Goal: Information Seeking & Learning: Check status

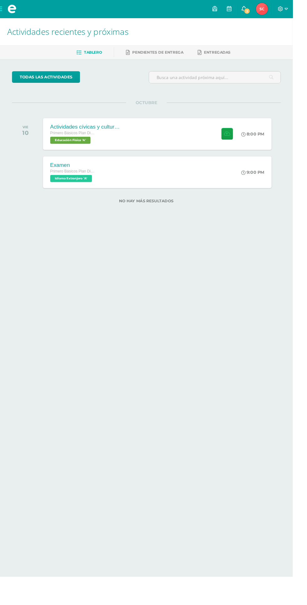
click at [263, 11] on span "2" at bounding box center [259, 11] width 7 height 7
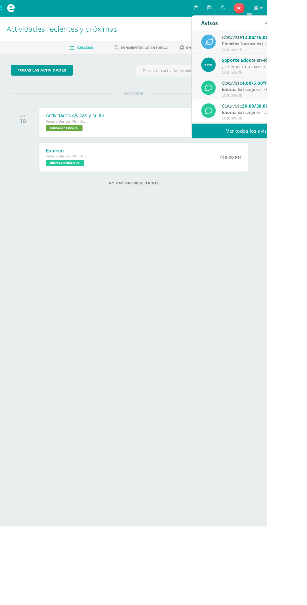
click at [291, 150] on link "Ver todos los avisos" at bounding box center [286, 150] width 133 height 17
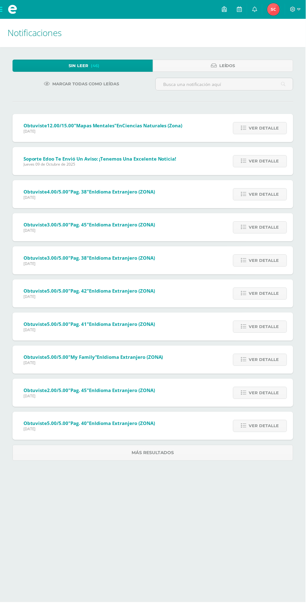
click at [51, 161] on span "Soporte Edoo te envió un aviso: ¡Tenemos una excelente noticia!" at bounding box center [101, 159] width 154 height 6
click at [262, 161] on span "Ver detalle" at bounding box center [265, 162] width 30 height 12
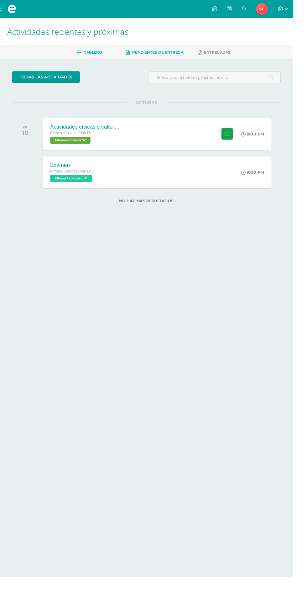
click at [175, 55] on span "Pendientes de entrega" at bounding box center [166, 54] width 54 height 5
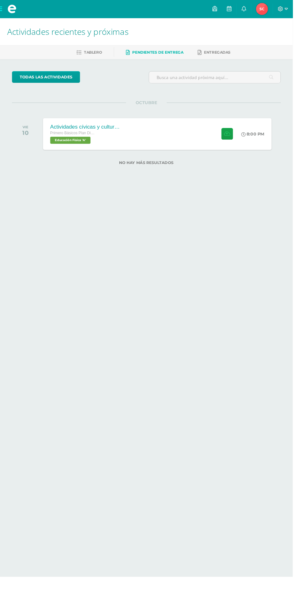
click at [281, 13] on img at bounding box center [275, 9] width 13 height 13
click at [102, 55] on span "Tablero" at bounding box center [97, 54] width 19 height 5
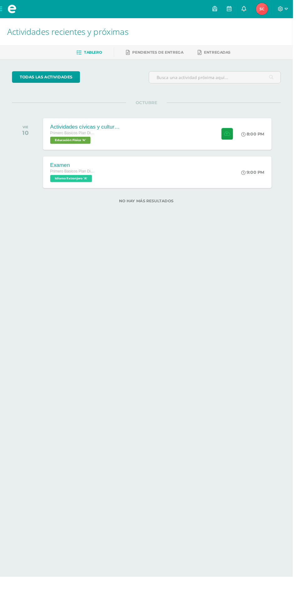
click at [263, 17] on link at bounding box center [255, 9] width 15 height 19
click at [248, 17] on link at bounding box center [240, 9] width 15 height 19
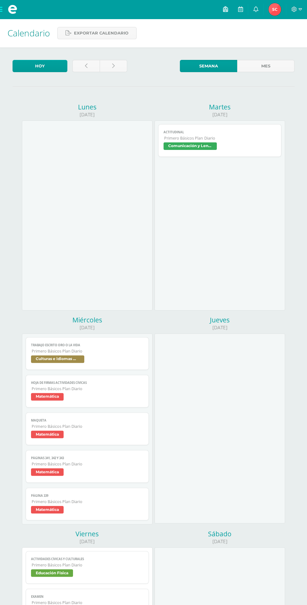
click at [226, 10] on icon at bounding box center [225, 9] width 5 height 6
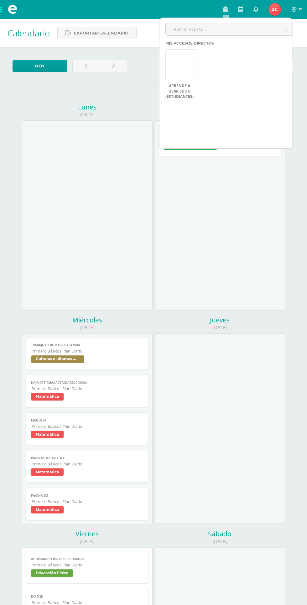
click at [268, 112] on div "Mis accesos directos Aprende a usar Edoo (Estudiantes) Aún no hay accesos direc…" at bounding box center [232, 95] width 133 height 108
click at [210, 67] on div "Aprende a usar Edoo (Estudiantes) Aún no hay accesos directos a los que puedas …" at bounding box center [232, 75] width 133 height 53
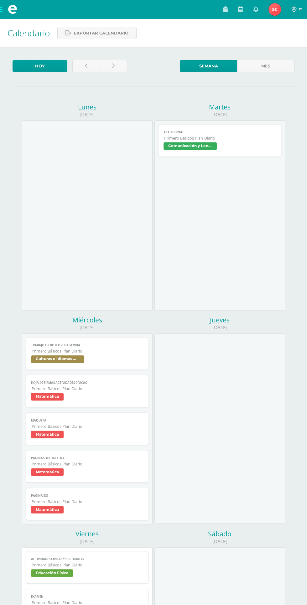
click at [274, 12] on img at bounding box center [275, 9] width 13 height 13
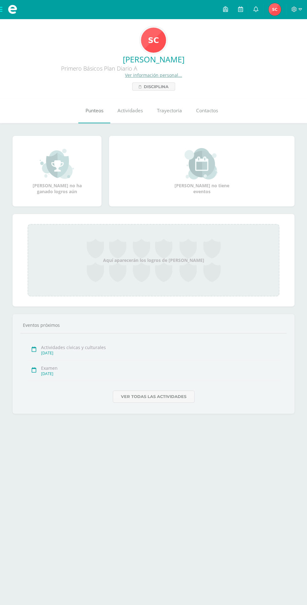
click at [90, 113] on span "Punteos" at bounding box center [95, 110] width 18 height 7
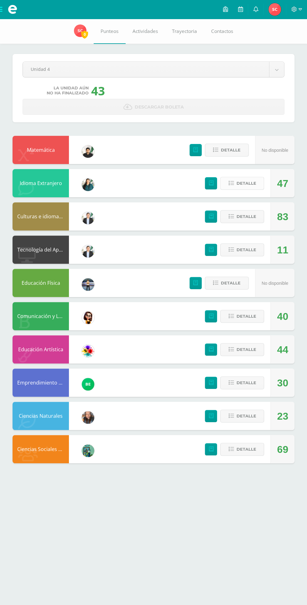
click at [239, 181] on span "Detalle" at bounding box center [246, 183] width 20 height 12
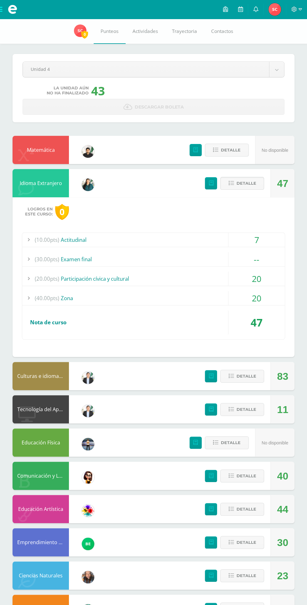
click at [267, 303] on div "20" at bounding box center [257, 298] width 56 height 14
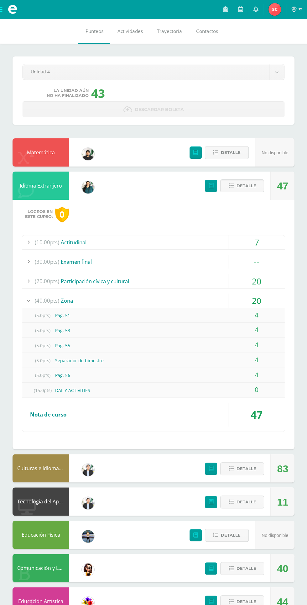
click at [284, 472] on div "83" at bounding box center [282, 469] width 11 height 28
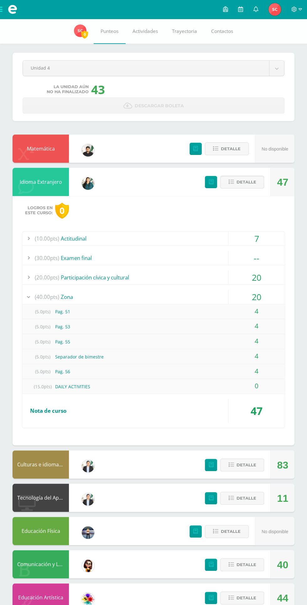
scroll to position [77, 0]
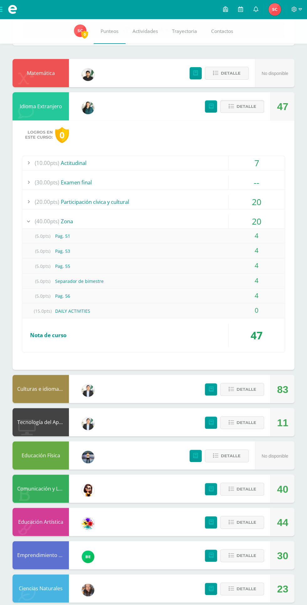
click at [280, 418] on div "11" at bounding box center [282, 423] width 11 height 28
click at [250, 421] on span "Detalle" at bounding box center [246, 423] width 20 height 12
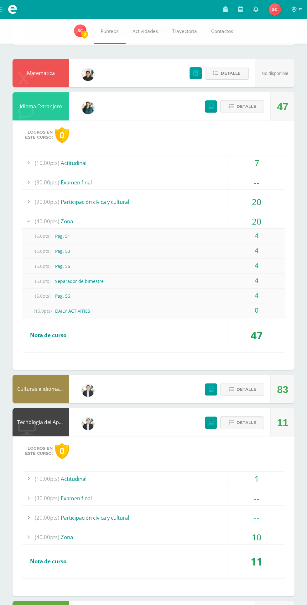
click at [266, 533] on div "10" at bounding box center [257, 537] width 56 height 14
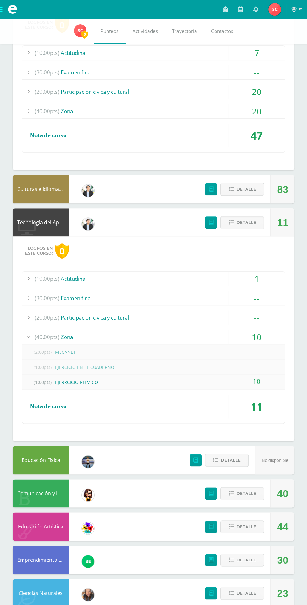
scroll to position [192, 0]
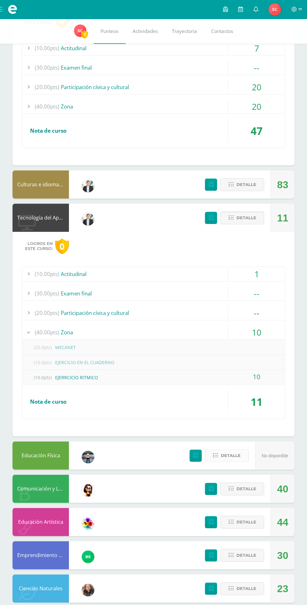
click at [224, 455] on span "Detalle" at bounding box center [231, 456] width 20 height 12
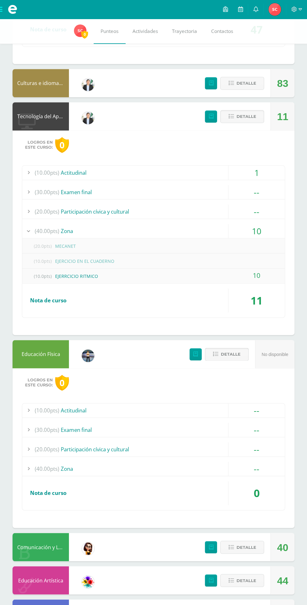
scroll to position [293, 0]
click at [272, 467] on div "--" at bounding box center [257, 469] width 56 height 14
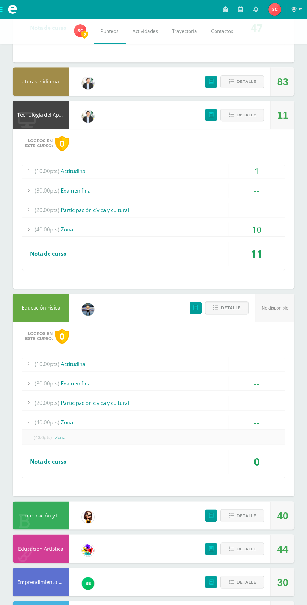
scroll to position [321, 0]
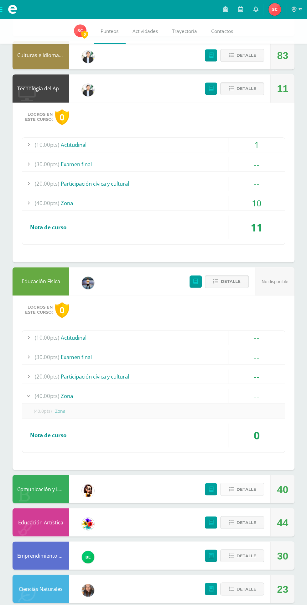
click at [243, 489] on span "Detalle" at bounding box center [246, 489] width 20 height 12
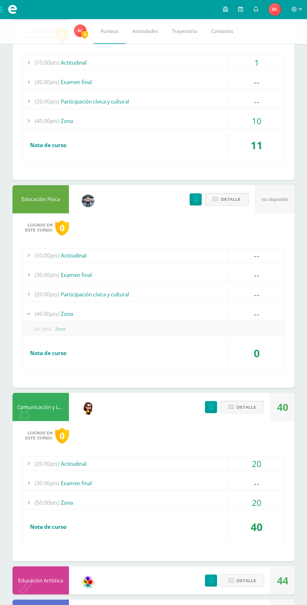
scroll to position [411, 0]
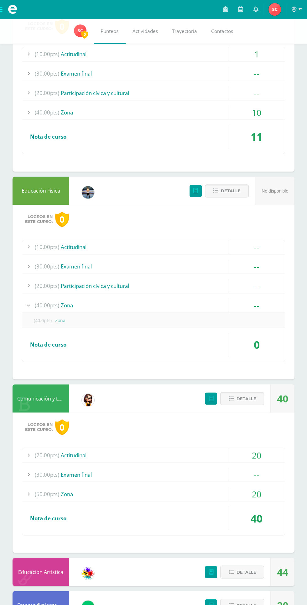
click at [266, 494] on div "20" at bounding box center [257, 494] width 56 height 14
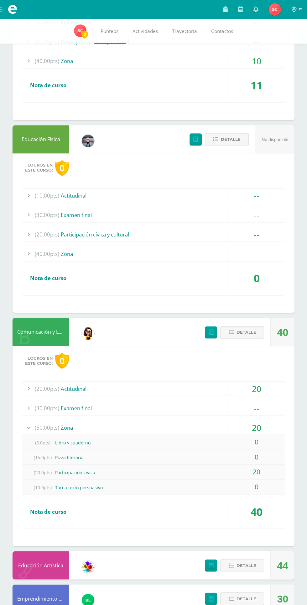
scroll to position [505, 0]
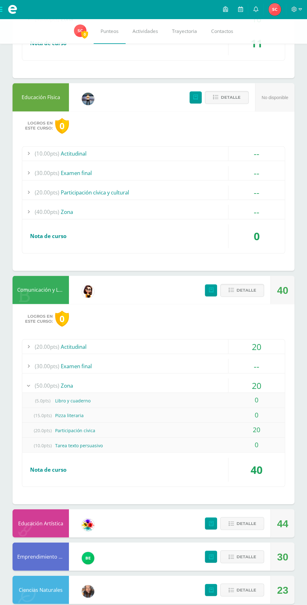
click at [279, 519] on div "44" at bounding box center [282, 523] width 11 height 28
click at [243, 520] on span "Detalle" at bounding box center [246, 523] width 20 height 12
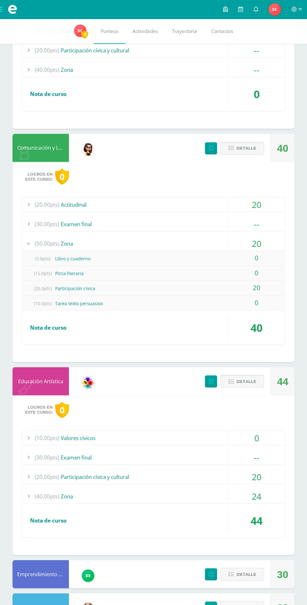
scroll to position [664, 0]
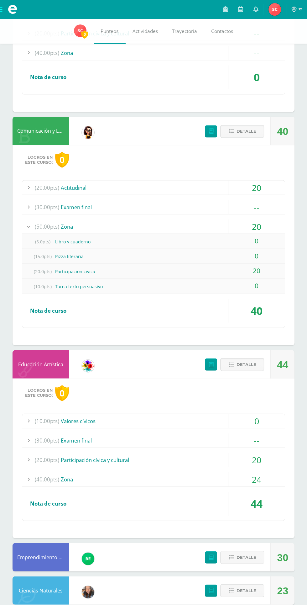
click at [271, 476] on div "24" at bounding box center [257, 479] width 56 height 14
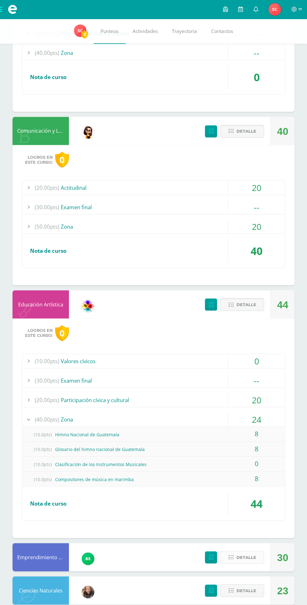
click at [238, 555] on span "Detalle" at bounding box center [246, 557] width 20 height 12
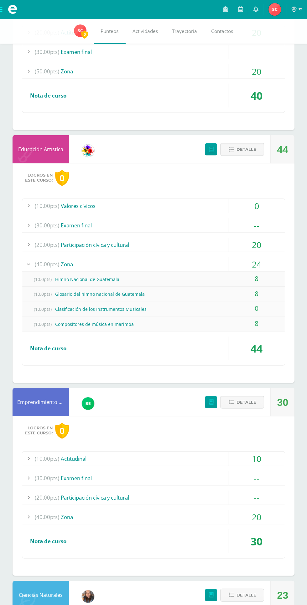
scroll to position [819, 0]
click at [268, 510] on div "20" at bounding box center [257, 517] width 56 height 14
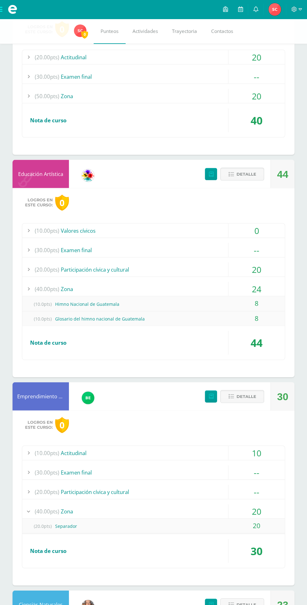
scroll to position [793, 0]
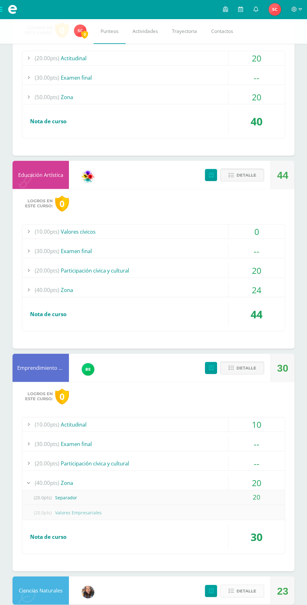
click at [234, 590] on button "Detalle" at bounding box center [242, 590] width 44 height 13
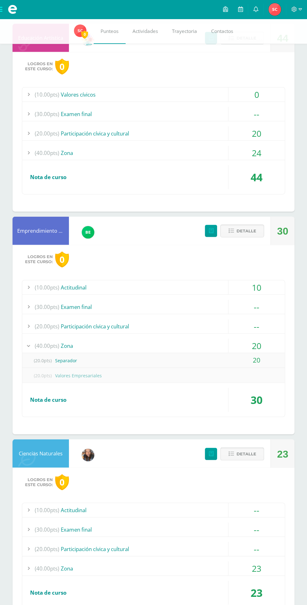
scroll to position [952, 0]
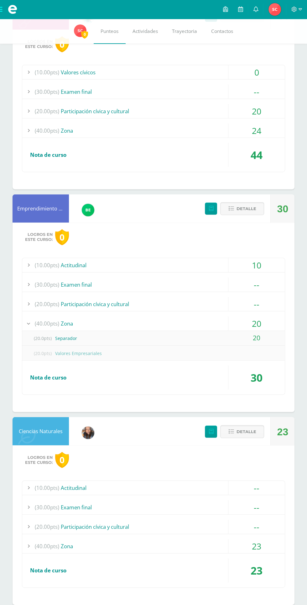
click at [266, 541] on div "23" at bounding box center [257, 546] width 56 height 14
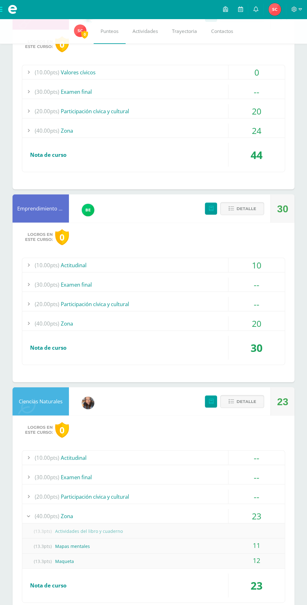
scroll to position [967, 0]
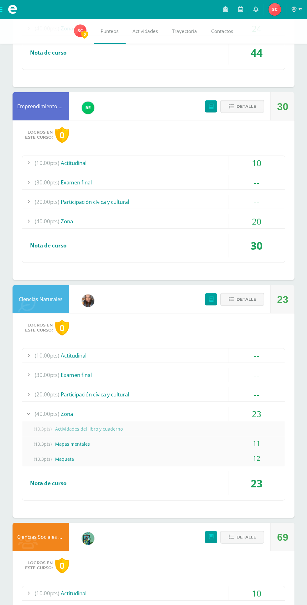
scroll to position [1126, 0]
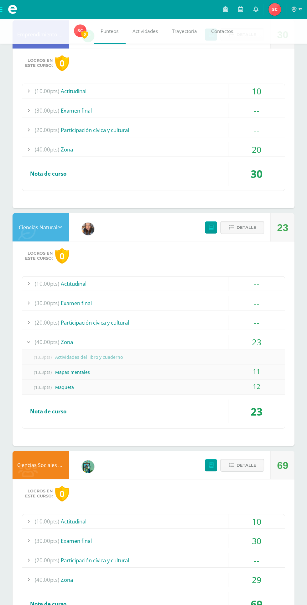
click at [266, 575] on div "29" at bounding box center [257, 579] width 56 height 14
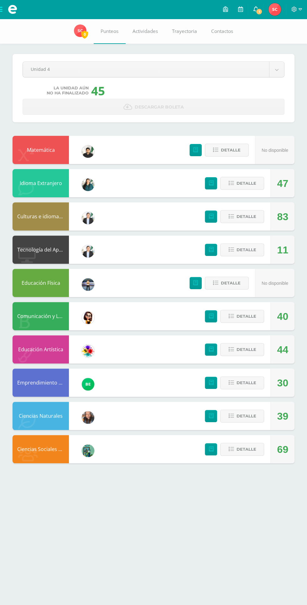
click at [253, 9] on link "1" at bounding box center [255, 9] width 15 height 19
click at [248, 382] on span "Detalle" at bounding box center [246, 383] width 20 height 12
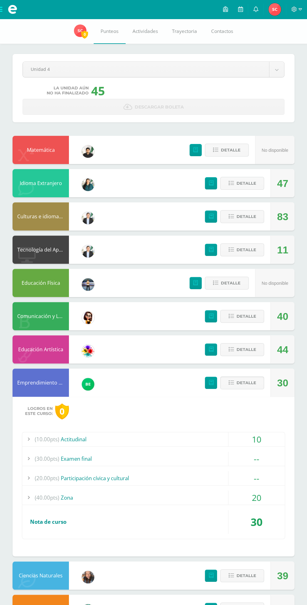
click at [262, 497] on div "20" at bounding box center [257, 497] width 56 height 14
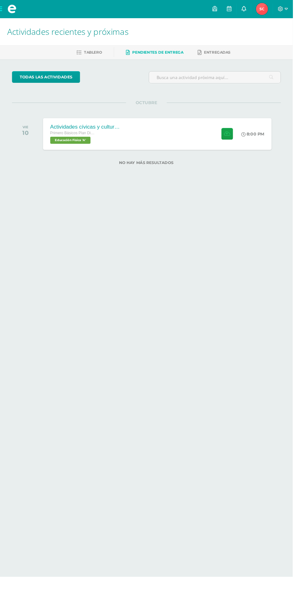
click at [258, 9] on icon at bounding box center [255, 9] width 5 height 6
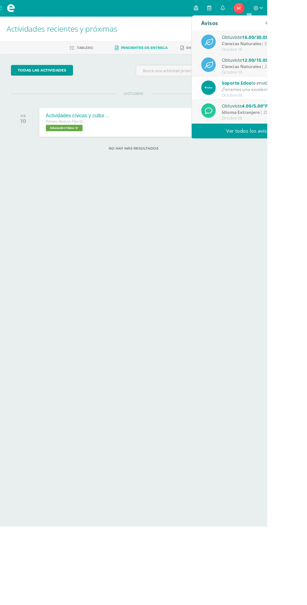
click at [294, 150] on link "Ver todos los avisos" at bounding box center [286, 150] width 133 height 17
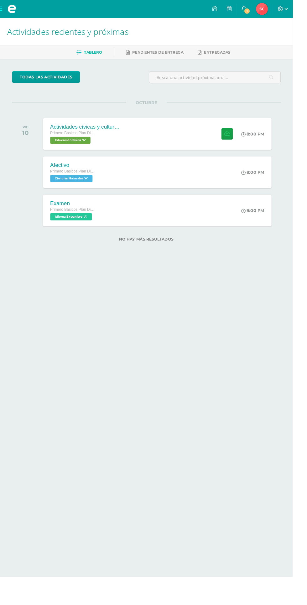
click at [263, 13] on span "1" at bounding box center [259, 11] width 7 height 7
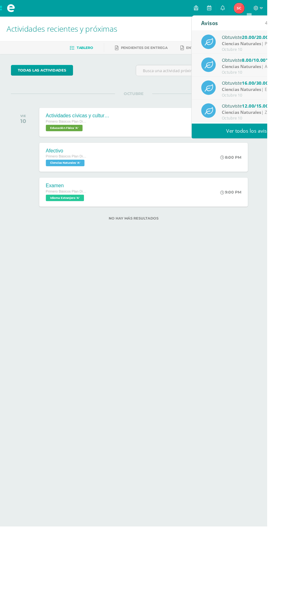
click at [264, 40] on div "Obtuviste 20.00/20.00 "Actividades Civicas y Culturales" en Ciencias Naturales" at bounding box center [298, 43] width 87 height 8
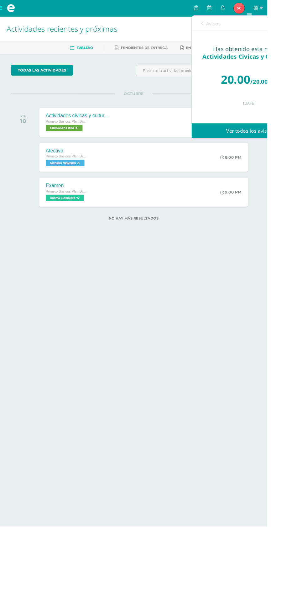
click at [288, 151] on link "Ver todos los avisos" at bounding box center [286, 150] width 133 height 17
click at [291, 146] on link "Ver todos los avisos" at bounding box center [286, 150] width 133 height 17
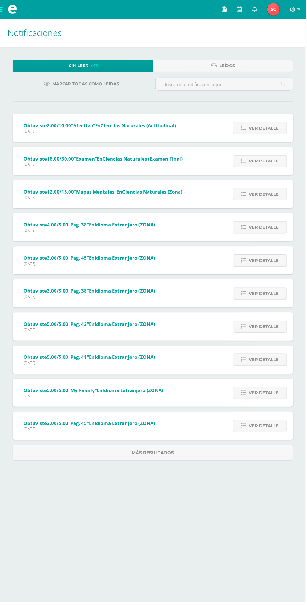
click at [230, 10] on link at bounding box center [225, 9] width 15 height 19
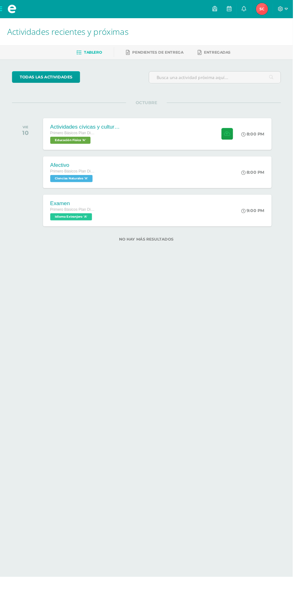
click at [282, 9] on span "[PERSON_NAME] Mi Perfil" at bounding box center [274, 9] width 15 height 13
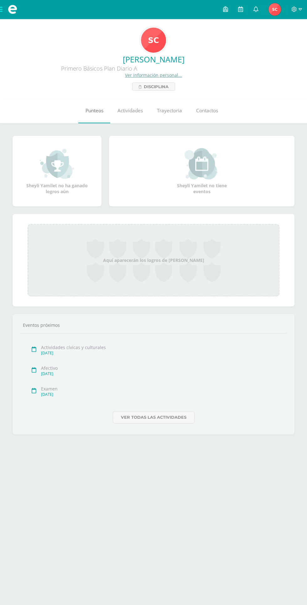
click at [98, 110] on span "Punteos" at bounding box center [95, 110] width 18 height 7
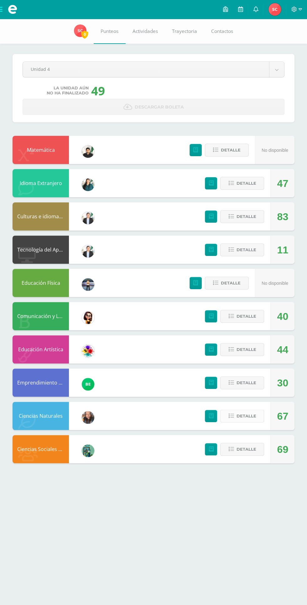
click at [245, 416] on span "Detalle" at bounding box center [246, 416] width 20 height 12
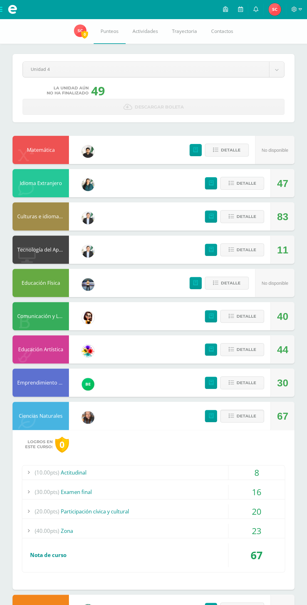
click at [265, 527] on div "23" at bounding box center [257, 531] width 56 height 14
